Goal: Task Accomplishment & Management: Use online tool/utility

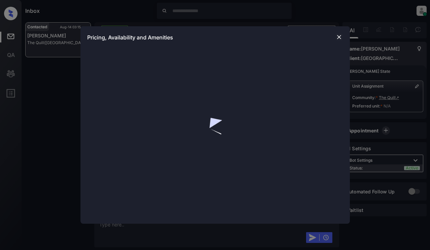
scroll to position [539, 0]
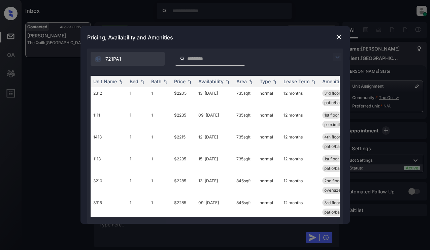
click at [335, 55] on img at bounding box center [337, 57] width 8 height 8
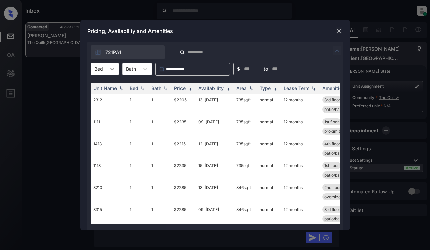
click at [114, 75] on div at bounding box center [112, 69] width 12 height 12
click at [106, 99] on div "2" at bounding box center [104, 98] width 28 height 12
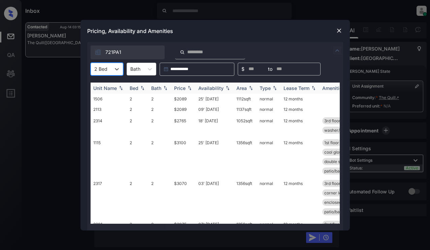
click at [184, 89] on div "Price" at bounding box center [179, 88] width 11 height 6
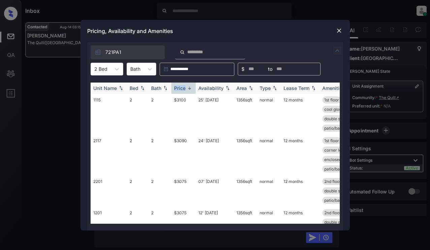
click at [184, 89] on div "Price" at bounding box center [179, 88] width 11 height 6
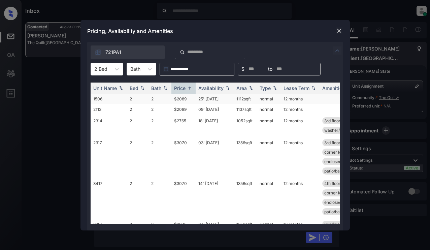
click at [182, 99] on td "$2089" at bounding box center [183, 99] width 24 height 10
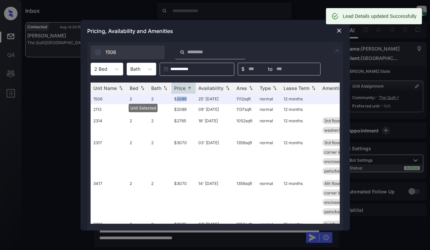
click at [338, 29] on img at bounding box center [338, 30] width 7 height 7
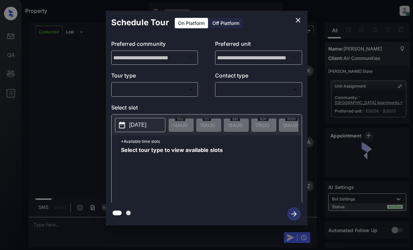
scroll to position [638, 0]
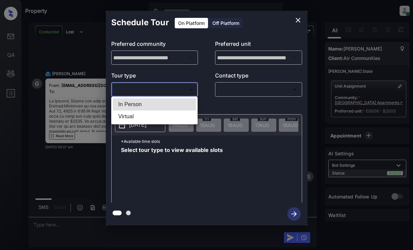
click at [173, 89] on body "Property [PERSON_NAME] Online Set yourself offline Set yourself on break Profil…" at bounding box center [206, 125] width 413 height 250
click at [173, 104] on li "In Person" at bounding box center [154, 104] width 83 height 12
type input "********"
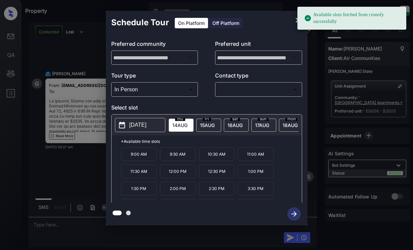
click at [141, 123] on p "[DATE]" at bounding box center [138, 125] width 17 height 8
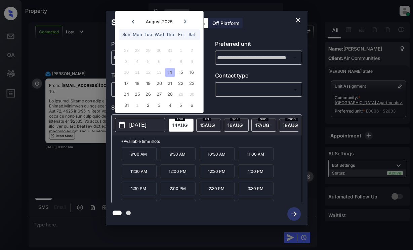
click at [303, 17] on button "close" at bounding box center [298, 19] width 13 height 13
